Goal: Information Seeking & Learning: Find specific fact

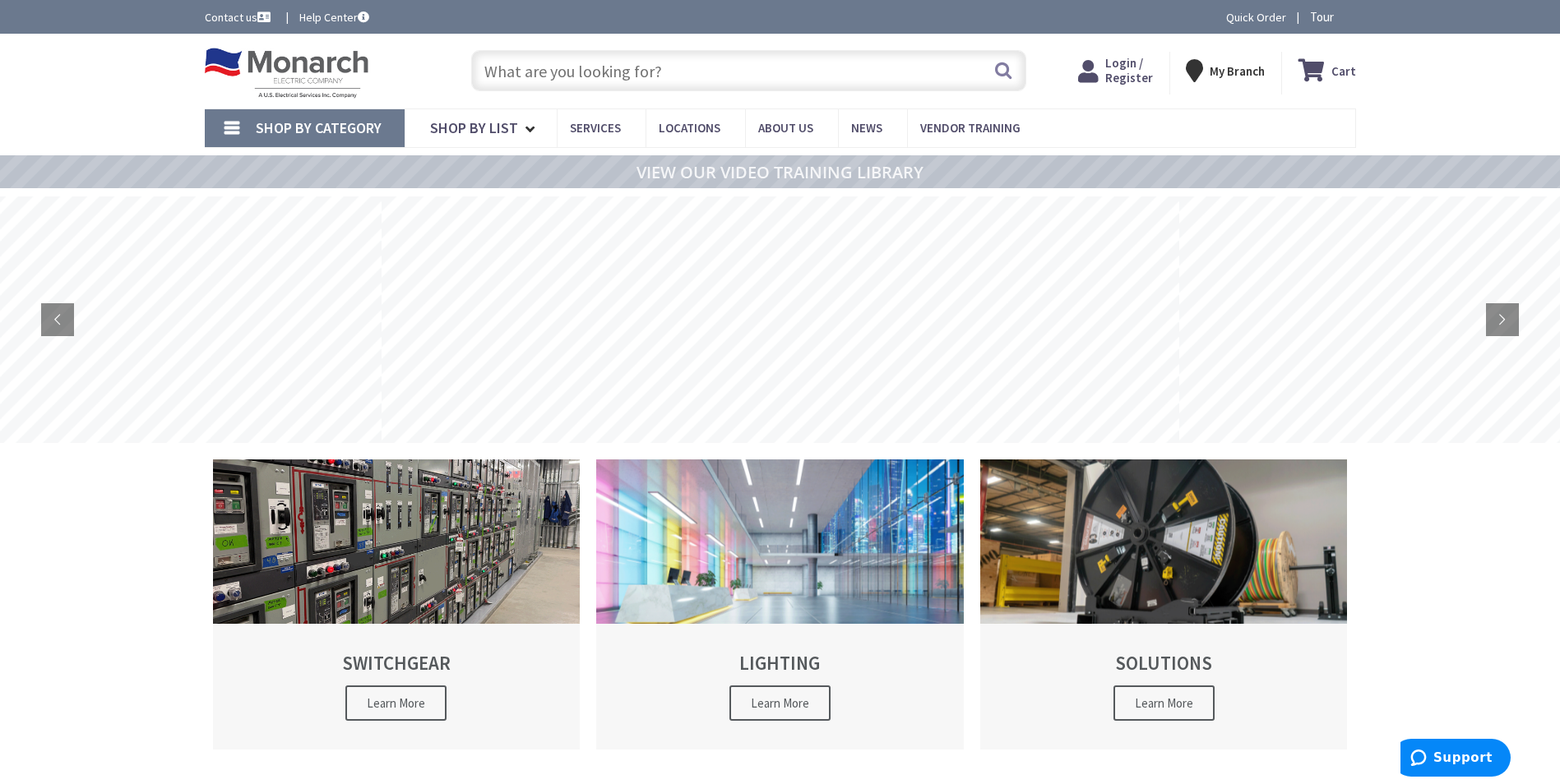
click at [540, 68] on input "text" at bounding box center [748, 70] width 555 height 41
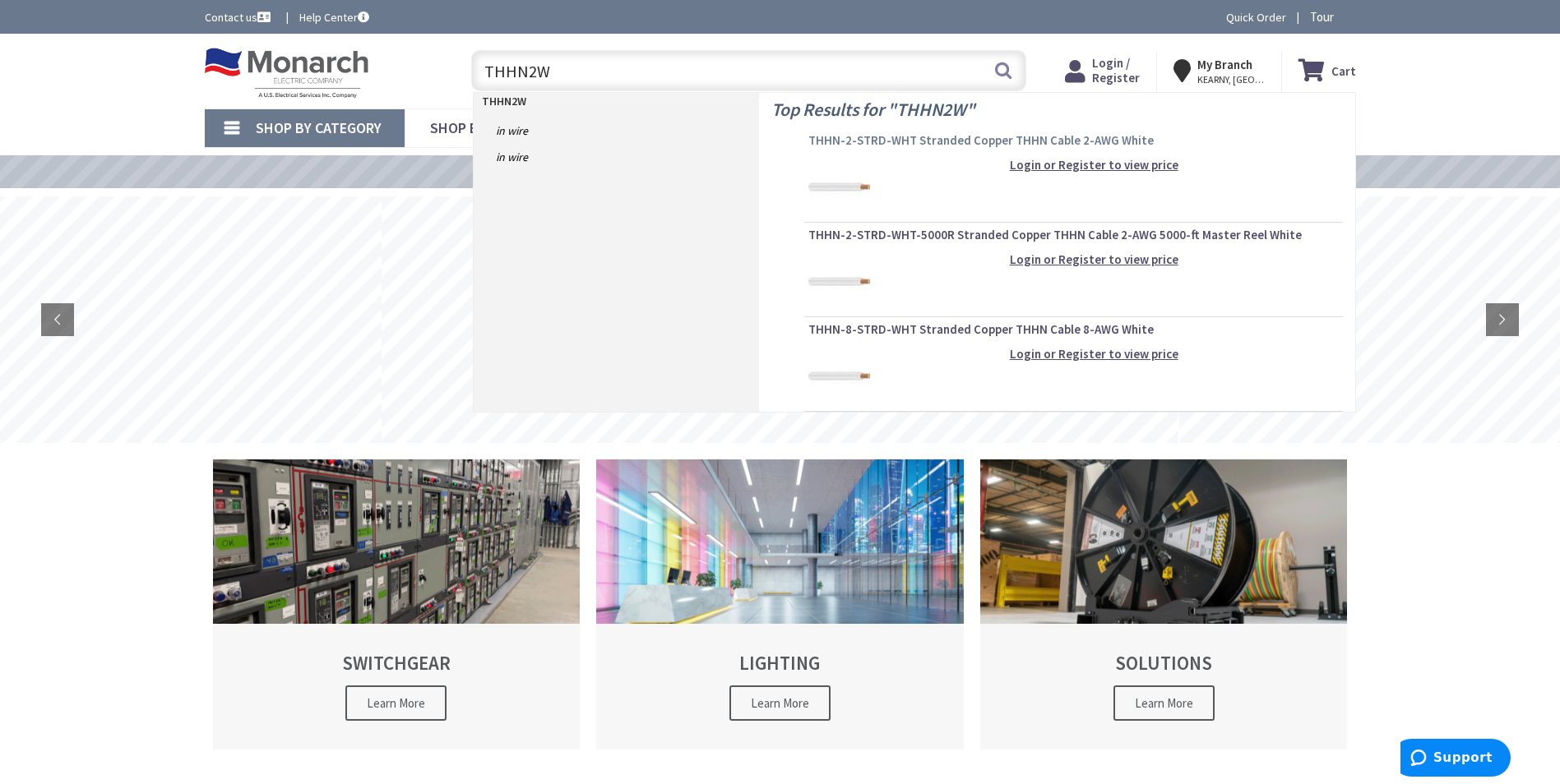
type input "THHN2W"
click at [889, 137] on span "THHN-2-STRD-WHT Stranded Copper THHN Cable 2-AWG White" at bounding box center [1074, 141] width 531 height 17
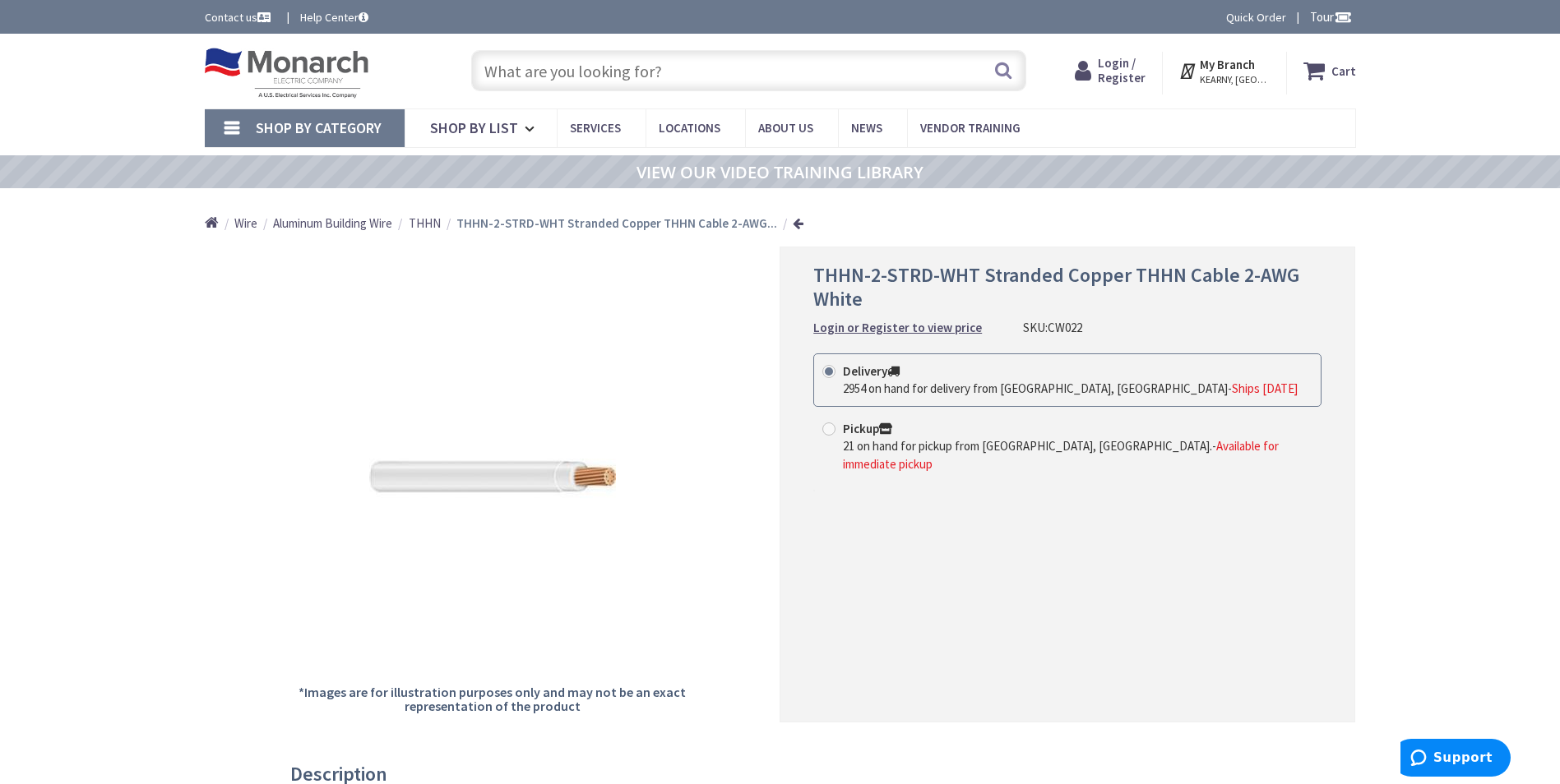
click at [539, 75] on input "text" at bounding box center [748, 70] width 555 height 41
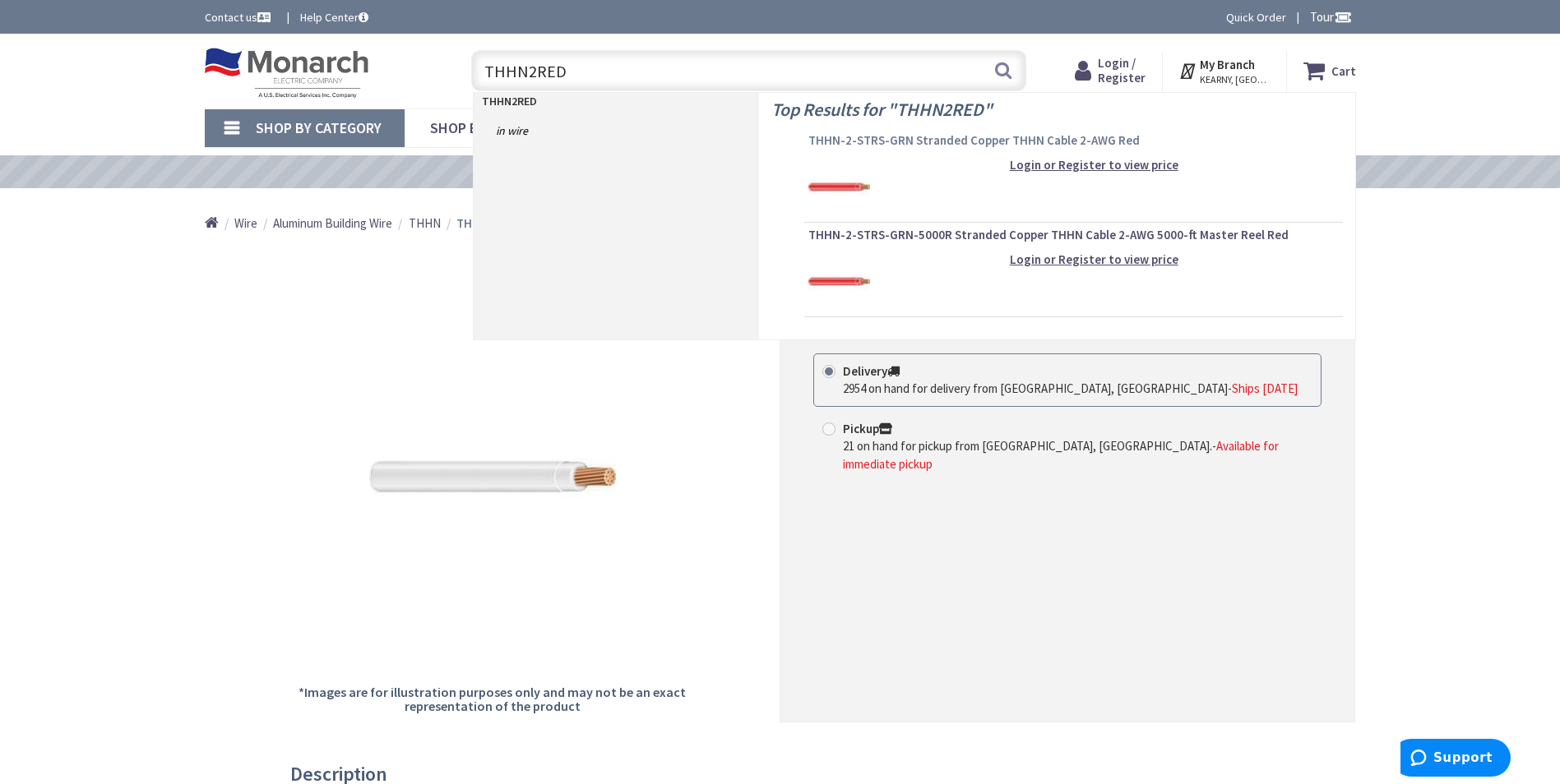
type input "THHN2RED"
click at [949, 138] on span "THHN-2-STRS-GRN Stranded Copper THHN Cable 2-AWG Red" at bounding box center [1074, 141] width 531 height 17
